Goal: Transaction & Acquisition: Subscribe to service/newsletter

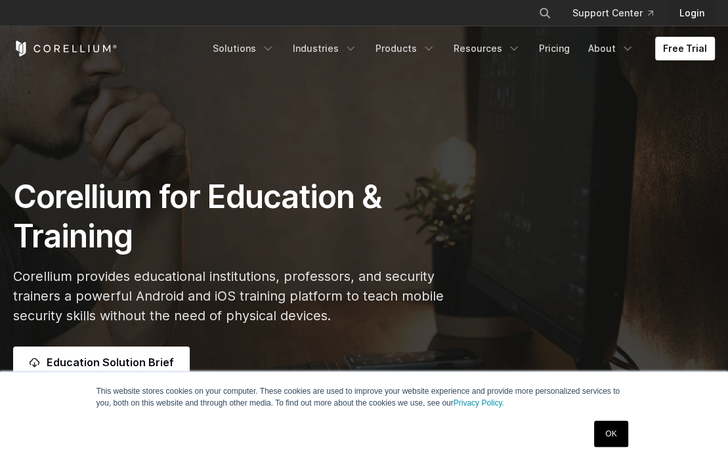
click at [695, 9] on link "Login" at bounding box center [692, 13] width 46 height 24
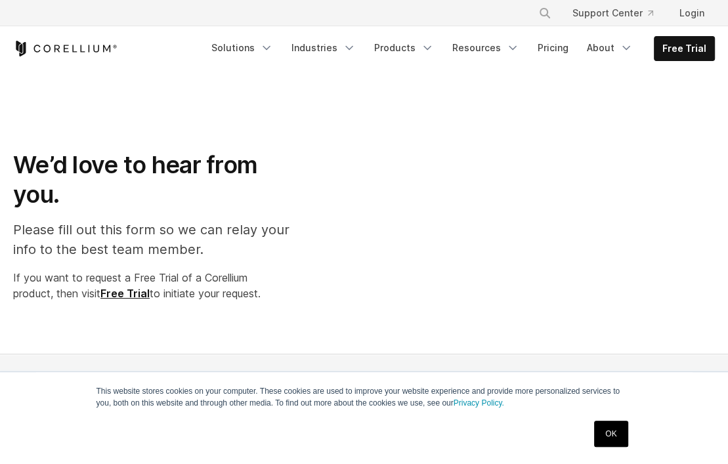
select select "**"
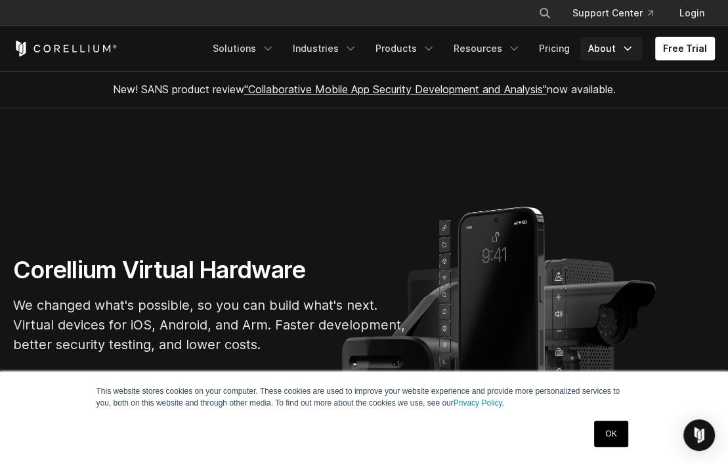
click at [618, 47] on link "About" at bounding box center [611, 49] width 62 height 24
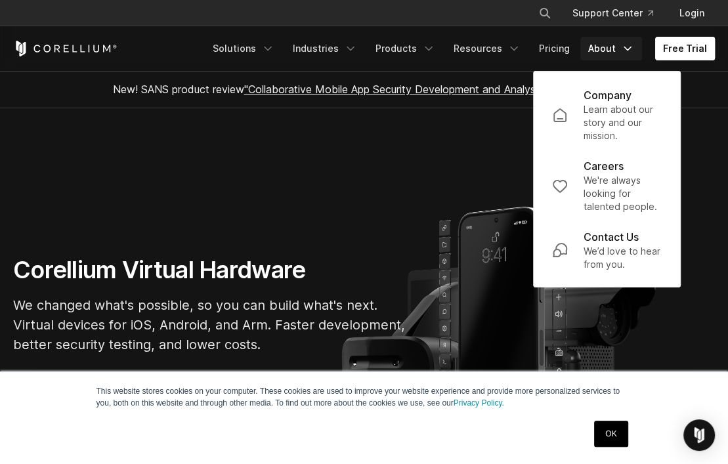
click at [680, 50] on link "Free Trial" at bounding box center [685, 49] width 60 height 24
